Goal: Navigation & Orientation: Find specific page/section

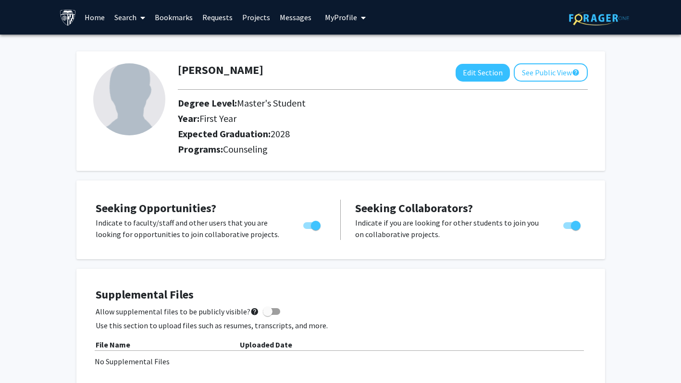
click at [98, 23] on link "Home" at bounding box center [95, 17] width 30 height 34
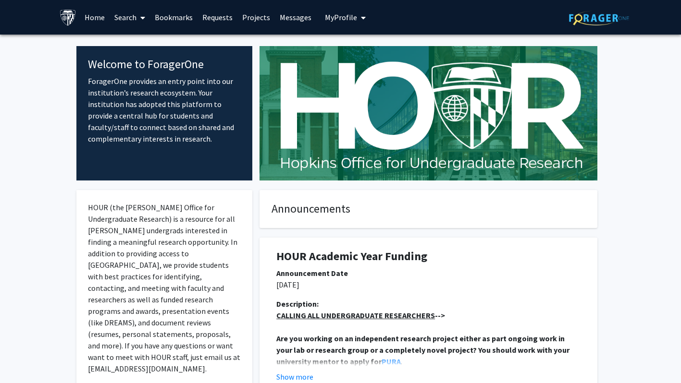
click at [351, 25] on button "My Profile" at bounding box center [345, 17] width 47 height 35
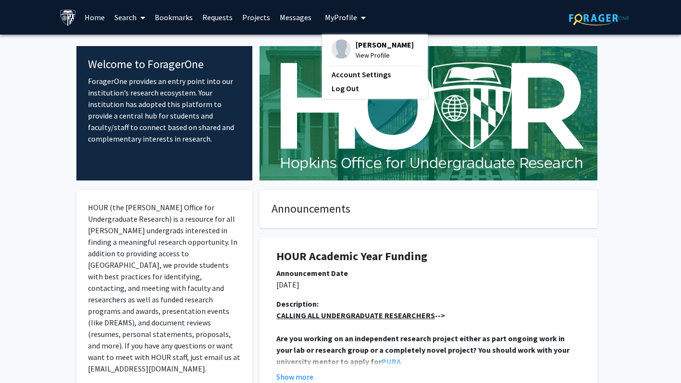
click at [301, 150] on img at bounding box center [428, 113] width 338 height 135
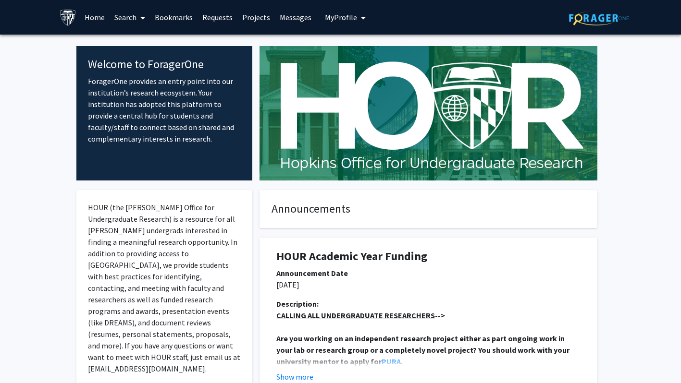
click at [205, 12] on link "Requests" at bounding box center [217, 17] width 40 height 34
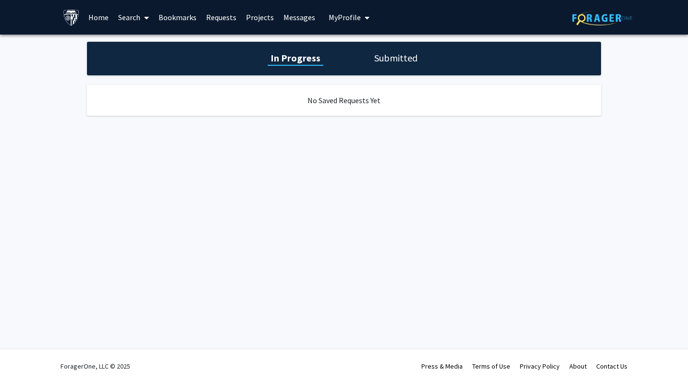
click at [165, 10] on link "Bookmarks" at bounding box center [178, 17] width 48 height 34
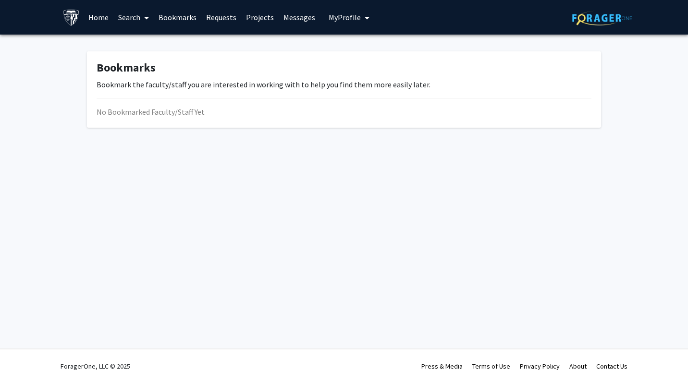
click at [129, 11] on link "Search" at bounding box center [133, 17] width 40 height 34
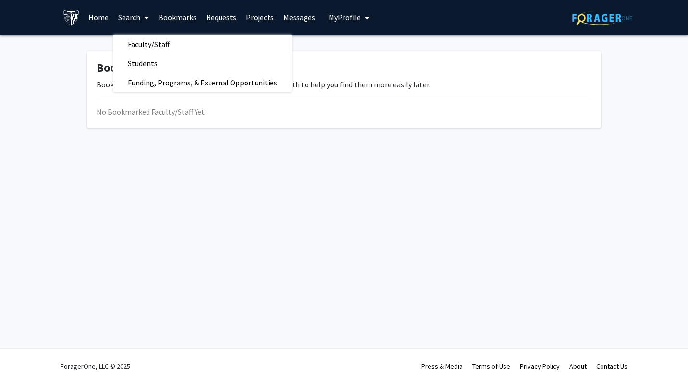
click at [91, 15] on link "Home" at bounding box center [99, 17] width 30 height 34
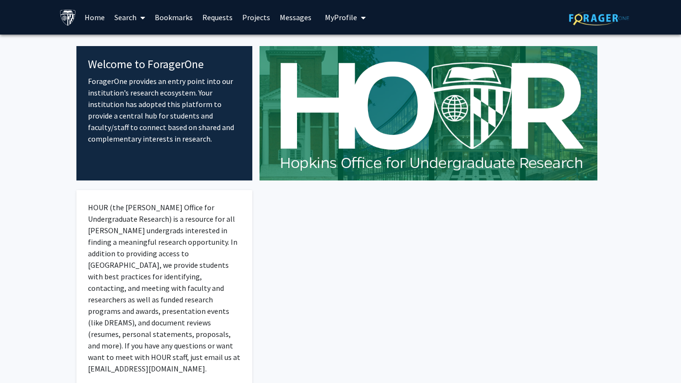
click at [65, 15] on img at bounding box center [68, 17] width 17 height 17
click at [97, 17] on link "Home" at bounding box center [95, 17] width 30 height 34
